Goal: Book appointment/travel/reservation

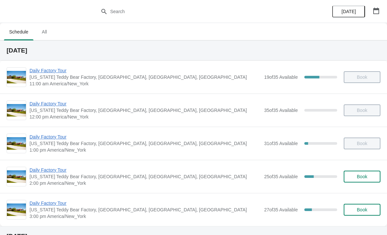
click at [51, 173] on span "Daily Factory Tour" at bounding box center [145, 170] width 231 height 7
click at [57, 205] on span "Daily Factory Tour" at bounding box center [145, 203] width 231 height 7
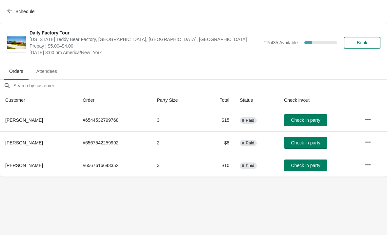
click at [370, 139] on icon "button" at bounding box center [368, 142] width 7 height 7
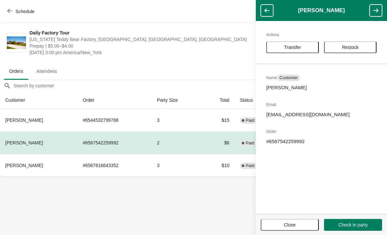
click at [304, 48] on span "Transfer" at bounding box center [292, 47] width 41 height 5
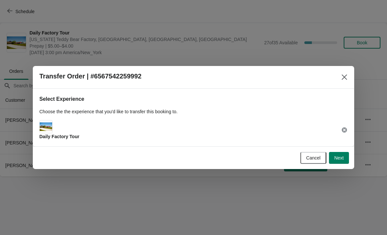
click at [339, 158] on span "Next" at bounding box center [339, 157] width 10 height 5
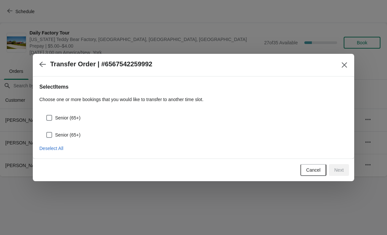
click at [49, 120] on span at bounding box center [49, 118] width 6 height 6
click at [47, 115] on input "Senior (65+)" at bounding box center [46, 115] width 0 height 0
checkbox input "true"
select select "Senior (65+)"
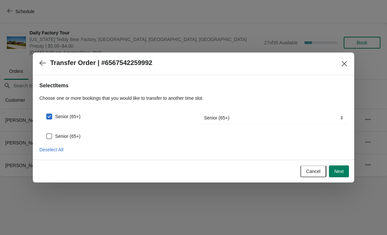
click at [51, 134] on span at bounding box center [49, 136] width 6 height 6
click at [47, 134] on input "Senior (65+)" at bounding box center [46, 133] width 0 height 0
checkbox input "true"
select select "Senior (65+)"
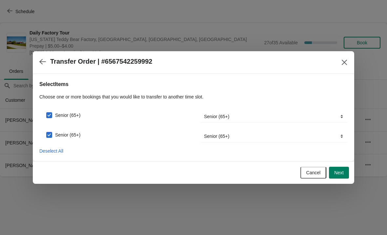
click at [344, 176] on button "Next" at bounding box center [339, 173] width 20 height 12
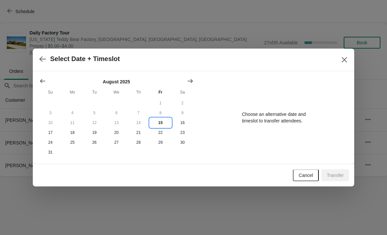
click at [158, 125] on button "15" at bounding box center [161, 123] width 22 height 10
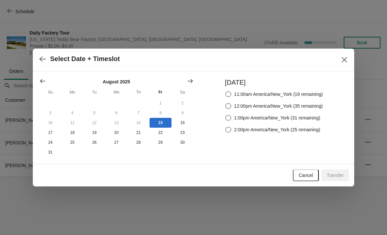
click at [225, 129] on span at bounding box center [228, 130] width 6 height 6
click at [225, 127] on input "2:00pm America/New_York (25 remaining)" at bounding box center [225, 127] width 0 height 0
radio input "true"
click at [333, 176] on span "Transfer" at bounding box center [335, 175] width 17 height 5
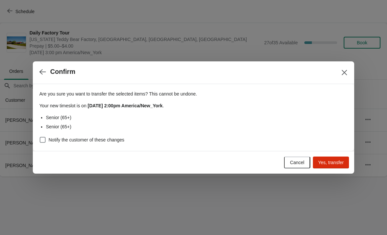
click at [326, 163] on span "Yes, transfer" at bounding box center [331, 162] width 26 height 5
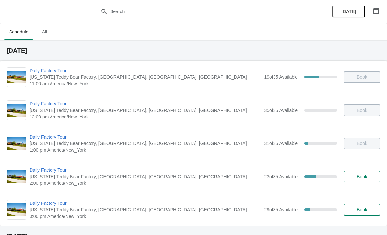
click at [51, 172] on span "Daily Factory Tour" at bounding box center [145, 170] width 231 height 7
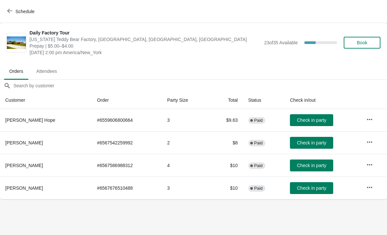
click at [316, 139] on button "Check in party" at bounding box center [311, 143] width 43 height 12
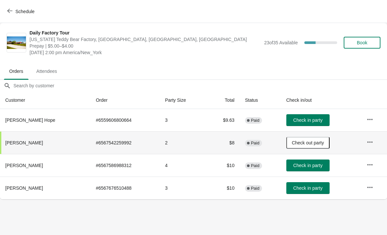
click at [286, 166] on button "Check in party" at bounding box center [307, 165] width 43 height 12
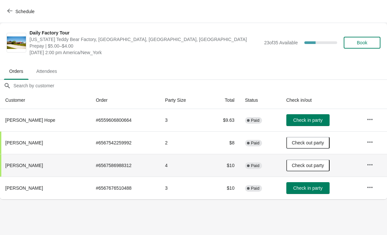
click at [308, 189] on span "Check in party" at bounding box center [307, 187] width 29 height 5
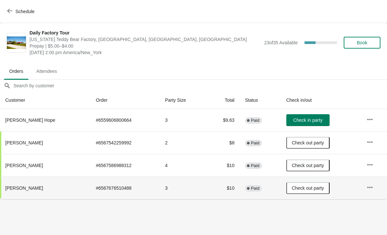
click at [314, 116] on button "Check in party" at bounding box center [307, 120] width 43 height 12
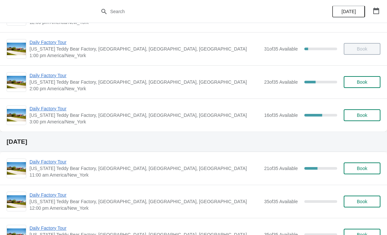
scroll to position [99, 0]
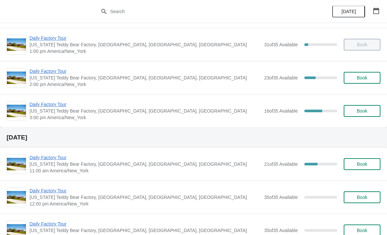
click at [50, 107] on span "Daily Factory Tour" at bounding box center [145, 104] width 231 height 7
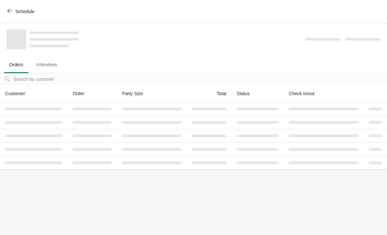
scroll to position [0, 0]
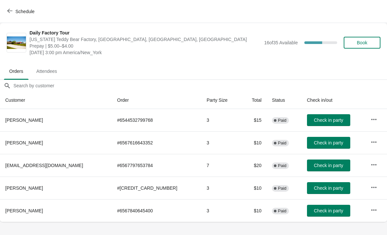
click at [14, 14] on span "Schedule" at bounding box center [22, 11] width 26 height 6
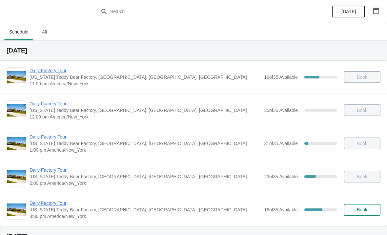
click at [39, 202] on span "Daily Factory Tour" at bounding box center [145, 203] width 231 height 7
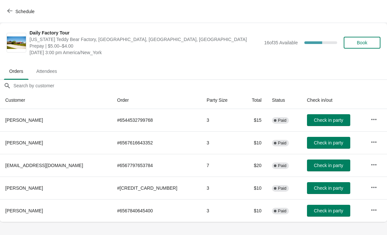
click at [314, 121] on span "Check in party" at bounding box center [328, 119] width 29 height 5
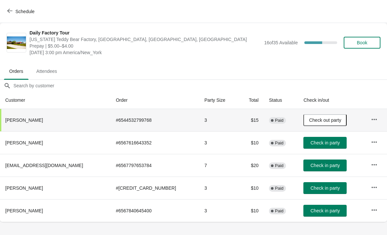
click at [324, 163] on span "Check in party" at bounding box center [325, 165] width 29 height 5
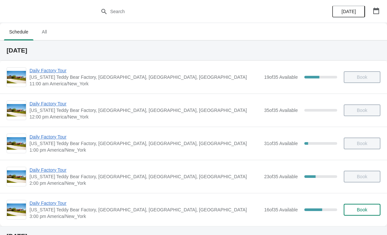
click at [49, 203] on span "Daily Factory Tour" at bounding box center [145, 203] width 231 height 7
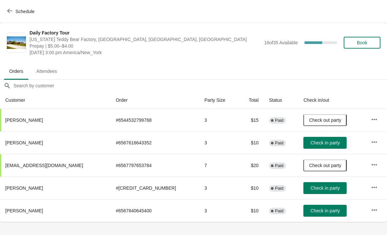
click at [316, 185] on button "Check in party" at bounding box center [324, 188] width 43 height 12
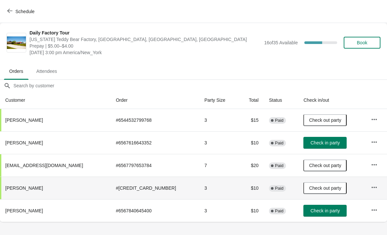
click at [9, 10] on icon "button" at bounding box center [9, 11] width 5 height 4
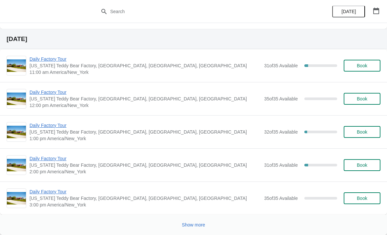
scroll to position [1311, 0]
click at [196, 222] on span "Show more" at bounding box center [193, 224] width 23 height 5
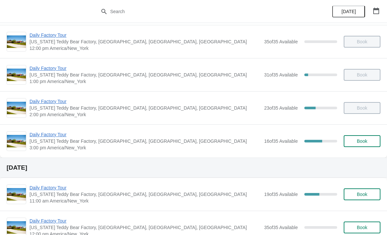
scroll to position [70, 0]
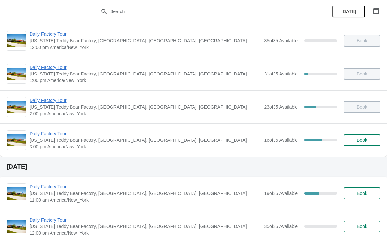
click at [61, 134] on span "Daily Factory Tour" at bounding box center [145, 133] width 231 height 7
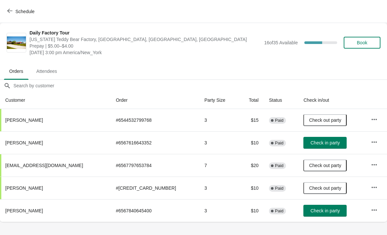
scroll to position [0, 0]
click at [309, 147] on button "Check in party" at bounding box center [324, 143] width 43 height 12
